Goal: Navigation & Orientation: Find specific page/section

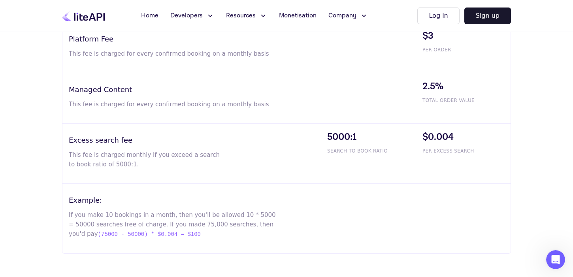
scroll to position [529, 0]
click at [202, 15] on button "Developers" at bounding box center [192, 16] width 53 height 16
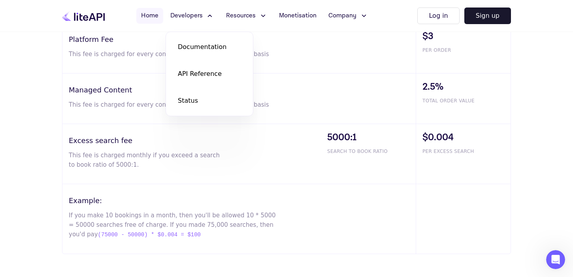
drag, startPoint x: 202, startPoint y: 15, endPoint x: 162, endPoint y: 15, distance: 40.7
click at [201, 15] on button "Developers" at bounding box center [192, 16] width 53 height 16
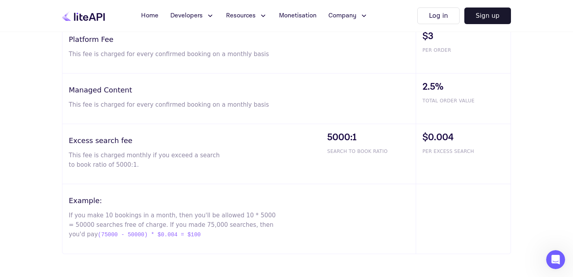
click at [250, 16] on span "Resources" at bounding box center [241, 15] width 30 height 9
drag, startPoint x: 250, startPoint y: 16, endPoint x: 308, endPoint y: 17, distance: 57.3
click at [252, 16] on span "Resources" at bounding box center [241, 15] width 30 height 9
click at [309, 16] on span "Monetisation" at bounding box center [298, 15] width 38 height 9
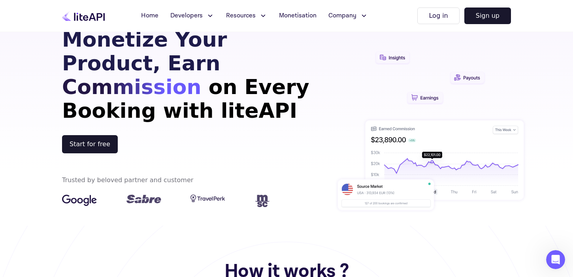
click at [348, 17] on span "Company" at bounding box center [342, 15] width 28 height 9
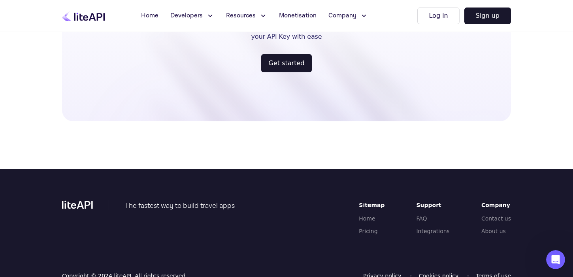
scroll to position [1881, 0]
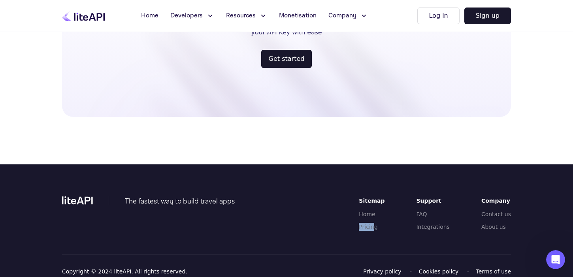
click at [381, 215] on ul "Home Pricing" at bounding box center [372, 220] width 26 height 21
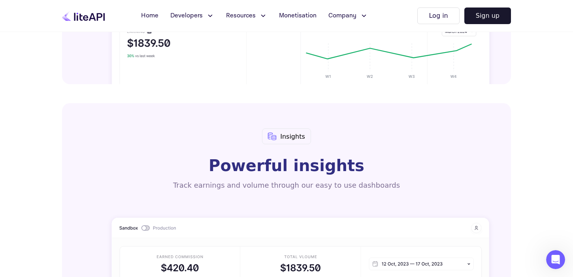
scroll to position [582, 0]
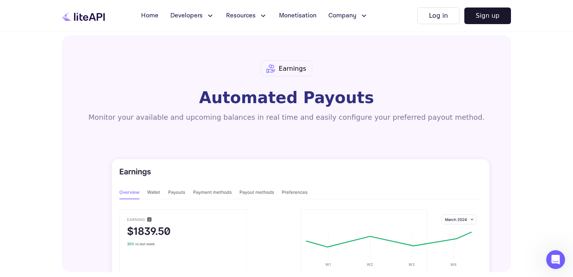
click at [234, 11] on button "Resources" at bounding box center [246, 16] width 51 height 16
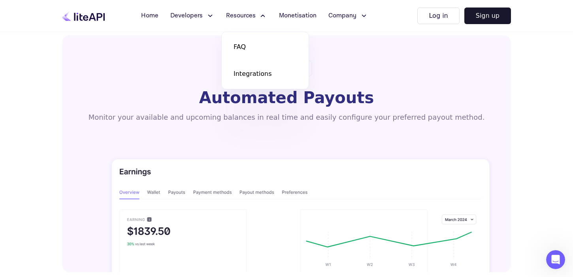
click at [186, 13] on span "Developers" at bounding box center [186, 15] width 32 height 9
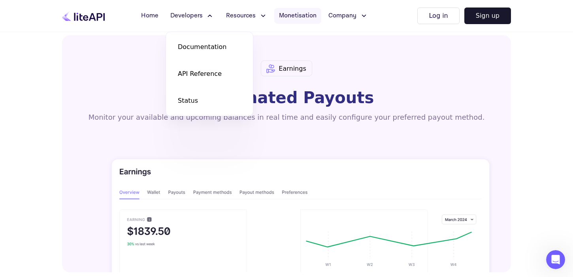
drag, startPoint x: 288, startPoint y: 15, endPoint x: 306, endPoint y: 11, distance: 18.2
click at [288, 15] on span "Monetisation" at bounding box center [298, 15] width 38 height 9
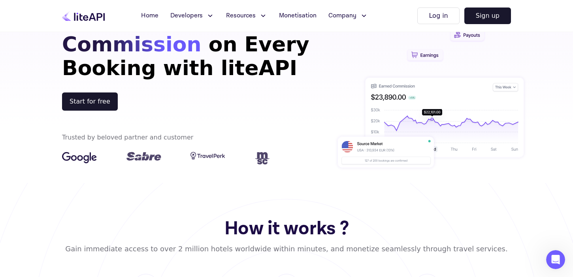
click at [341, 13] on span "Company" at bounding box center [342, 15] width 28 height 9
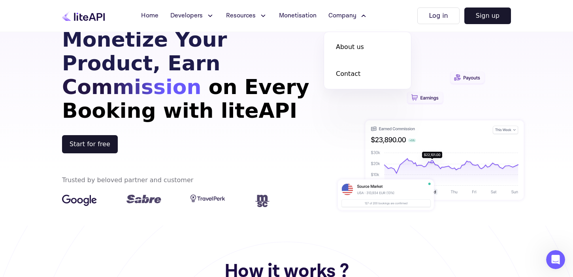
scroll to position [0, 0]
click at [154, 19] on span "Home" at bounding box center [149, 15] width 17 height 9
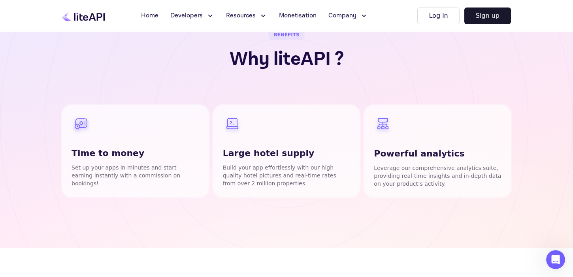
scroll to position [252, 0]
